Goal: Check status: Check status

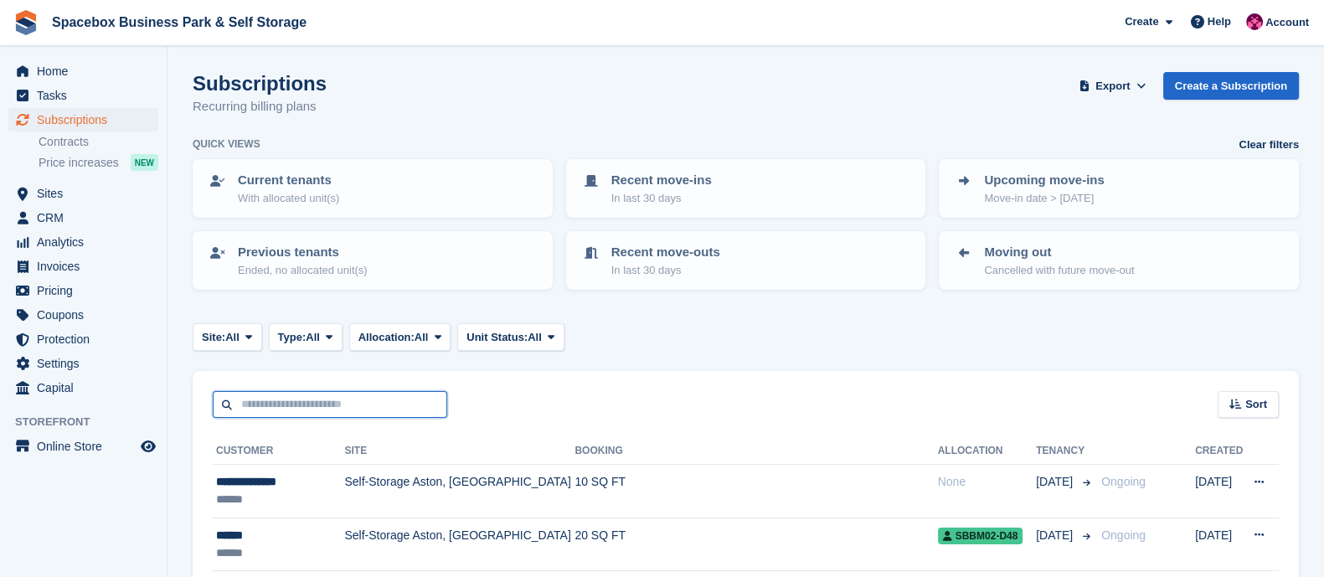
click at [303, 404] on input "text" at bounding box center [330, 405] width 234 height 28
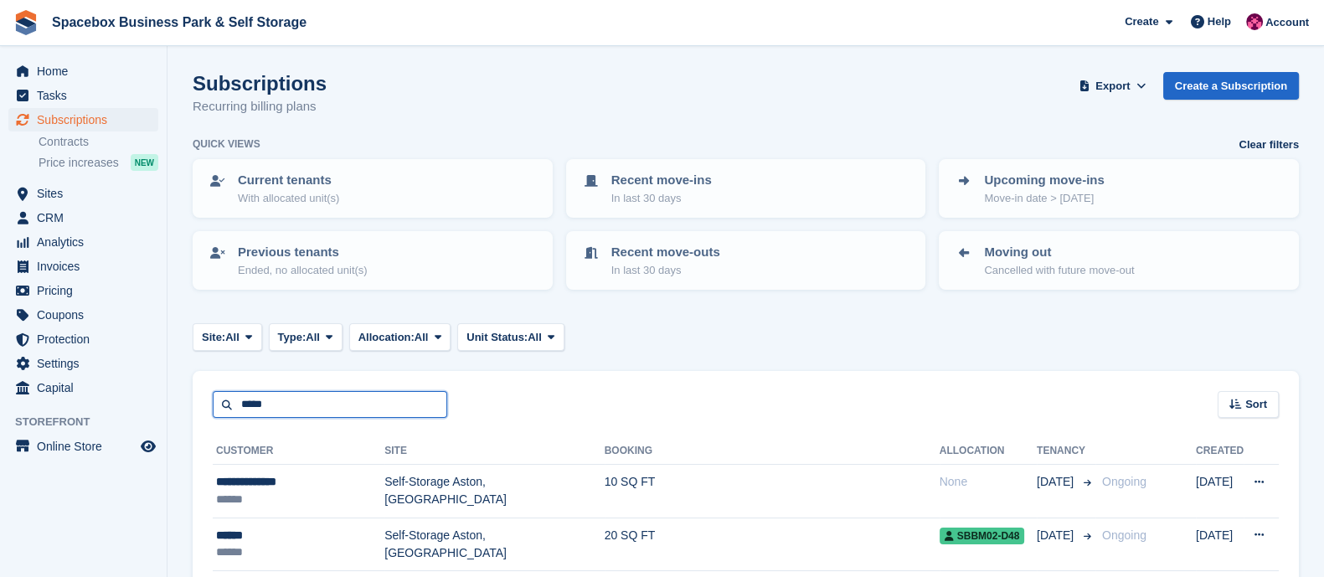
type input "*****"
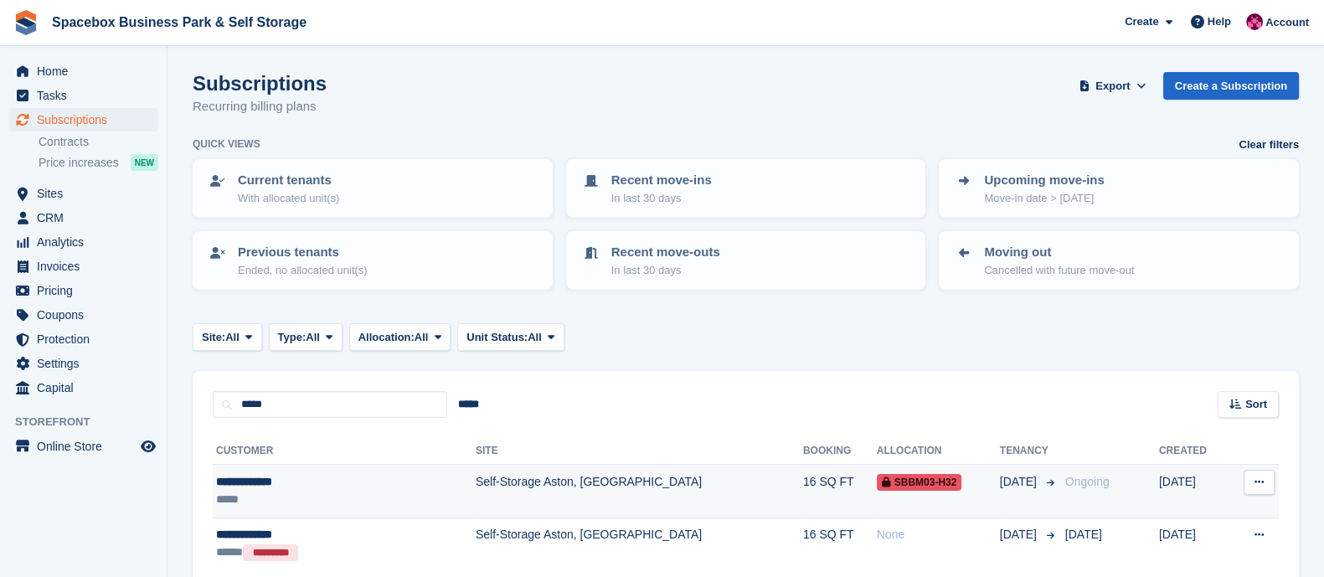
click at [576, 476] on td "Self-Storage Aston, [GEOGRAPHIC_DATA]" at bounding box center [639, 491] width 327 height 53
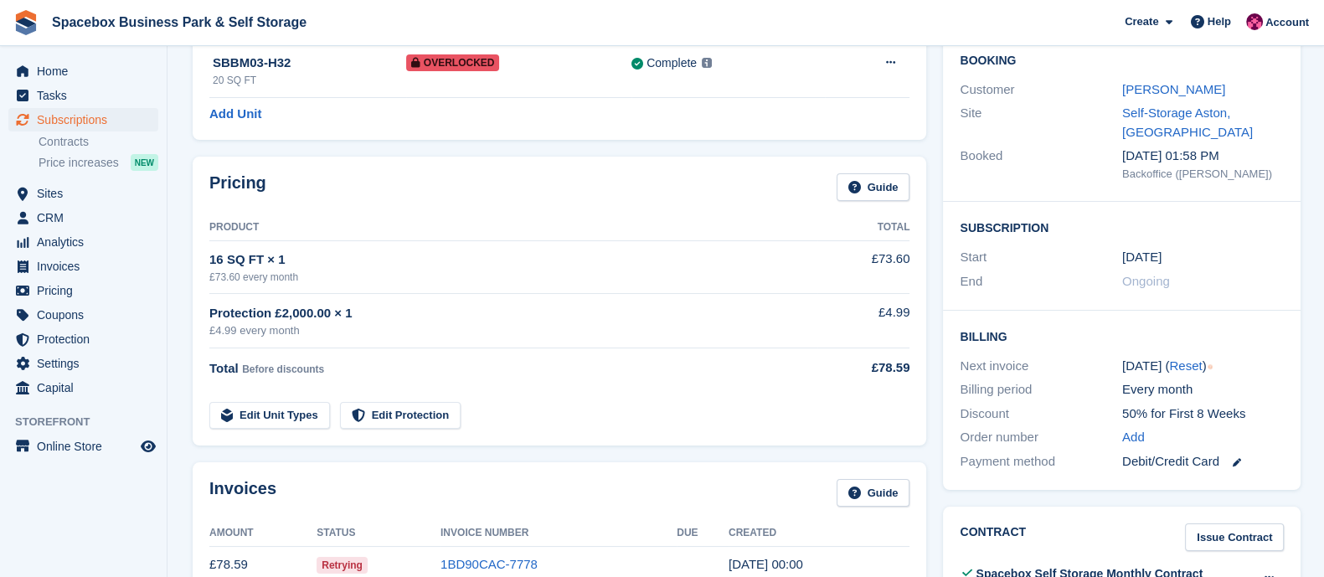
scroll to position [142, 0]
